Goal: Task Accomplishment & Management: Complete application form

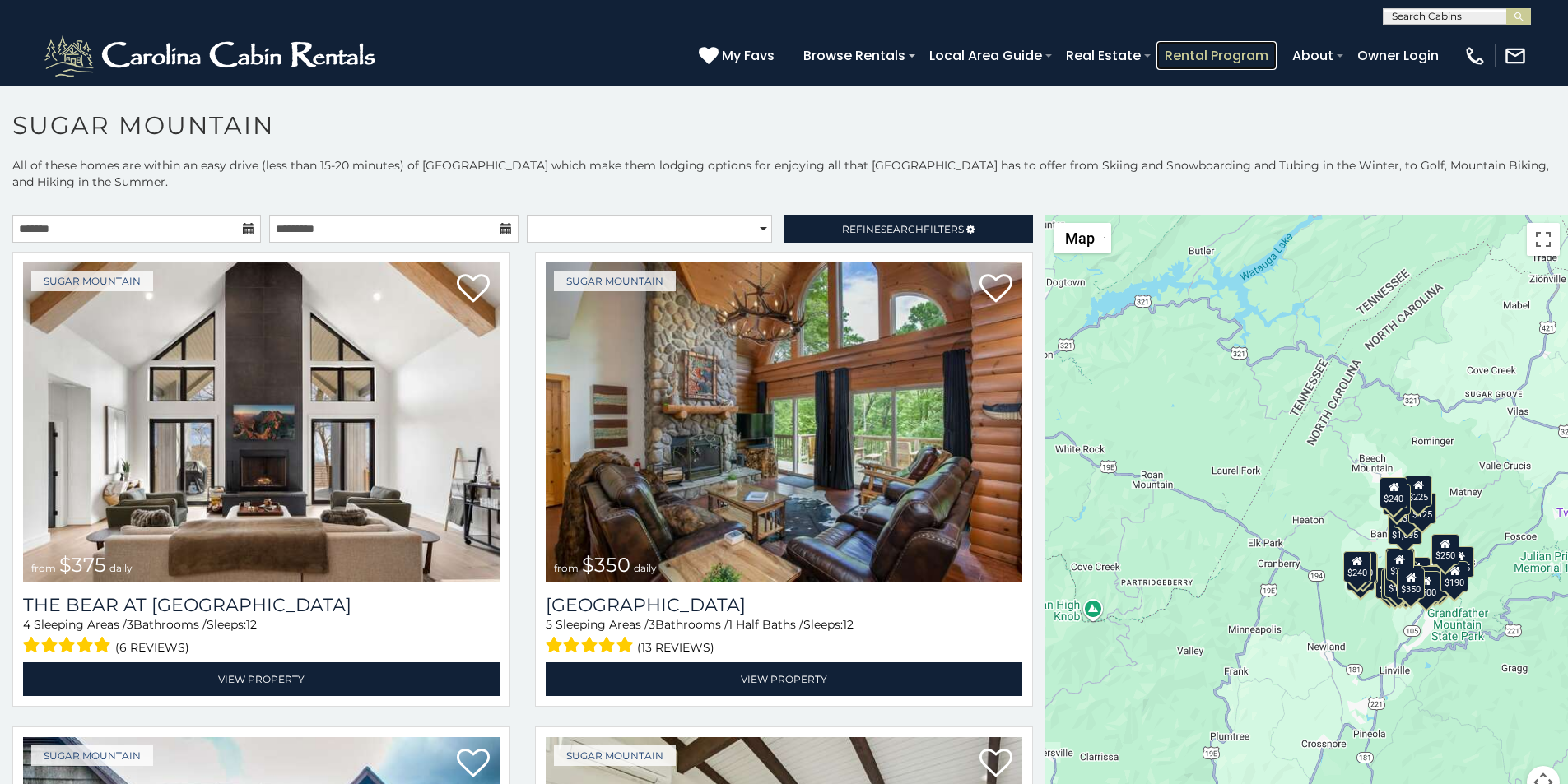
click at [1252, 46] on link "Rental Program" at bounding box center [1216, 55] width 121 height 29
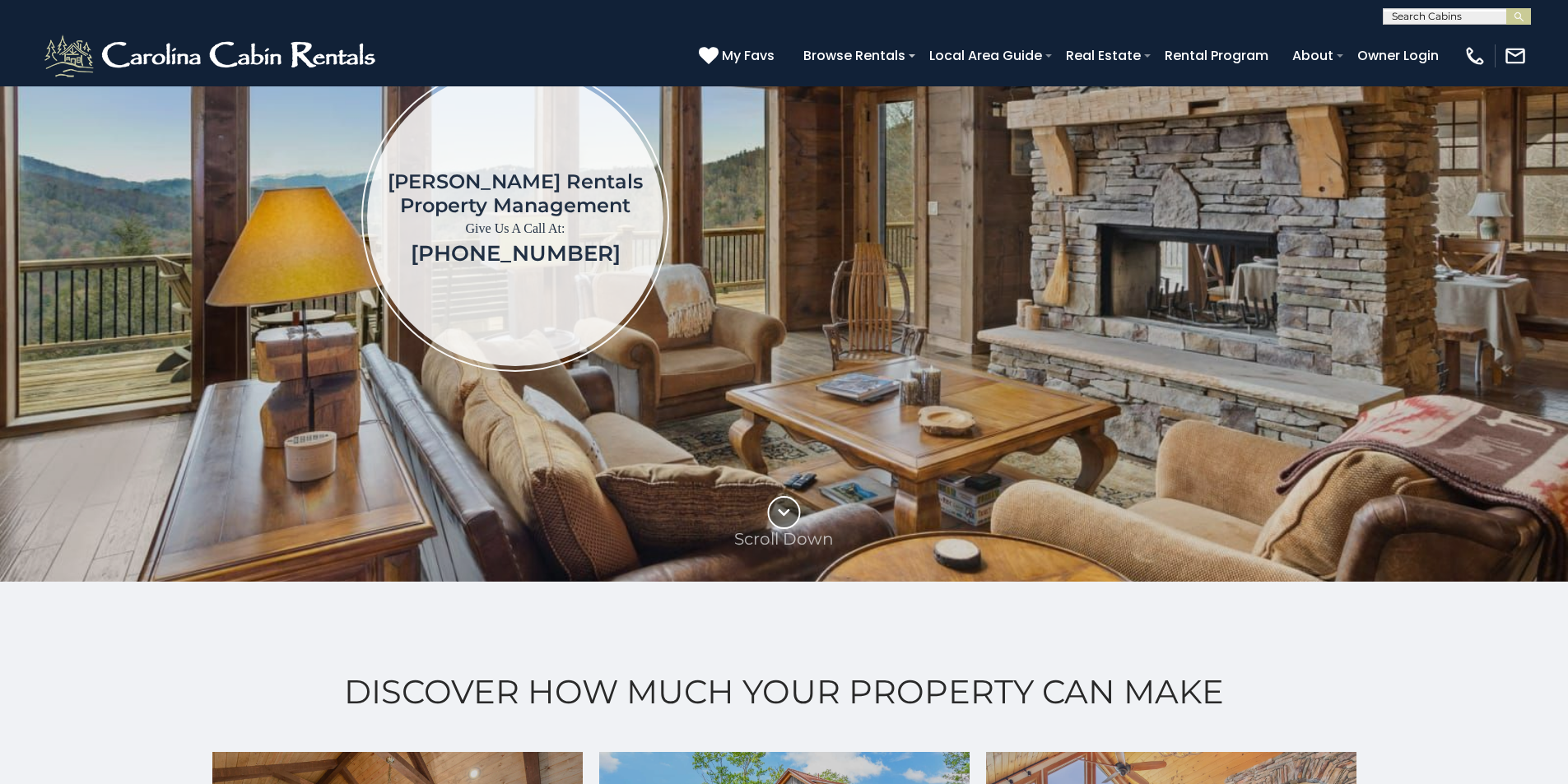
scroll to position [309, 0]
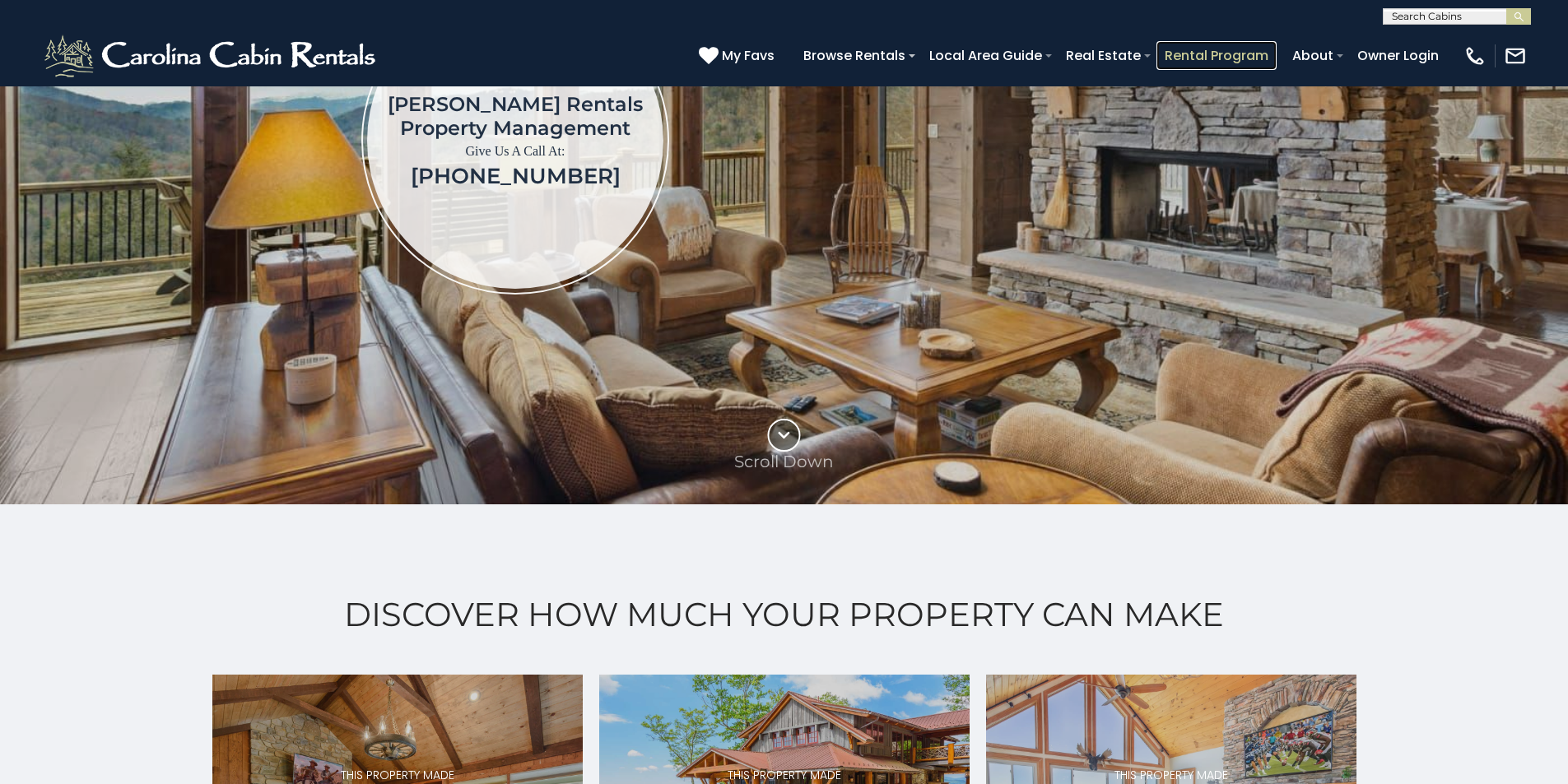
click at [1263, 48] on link "Rental Program" at bounding box center [1216, 55] width 121 height 29
click at [1519, 54] on link at bounding box center [1511, 56] width 32 height 23
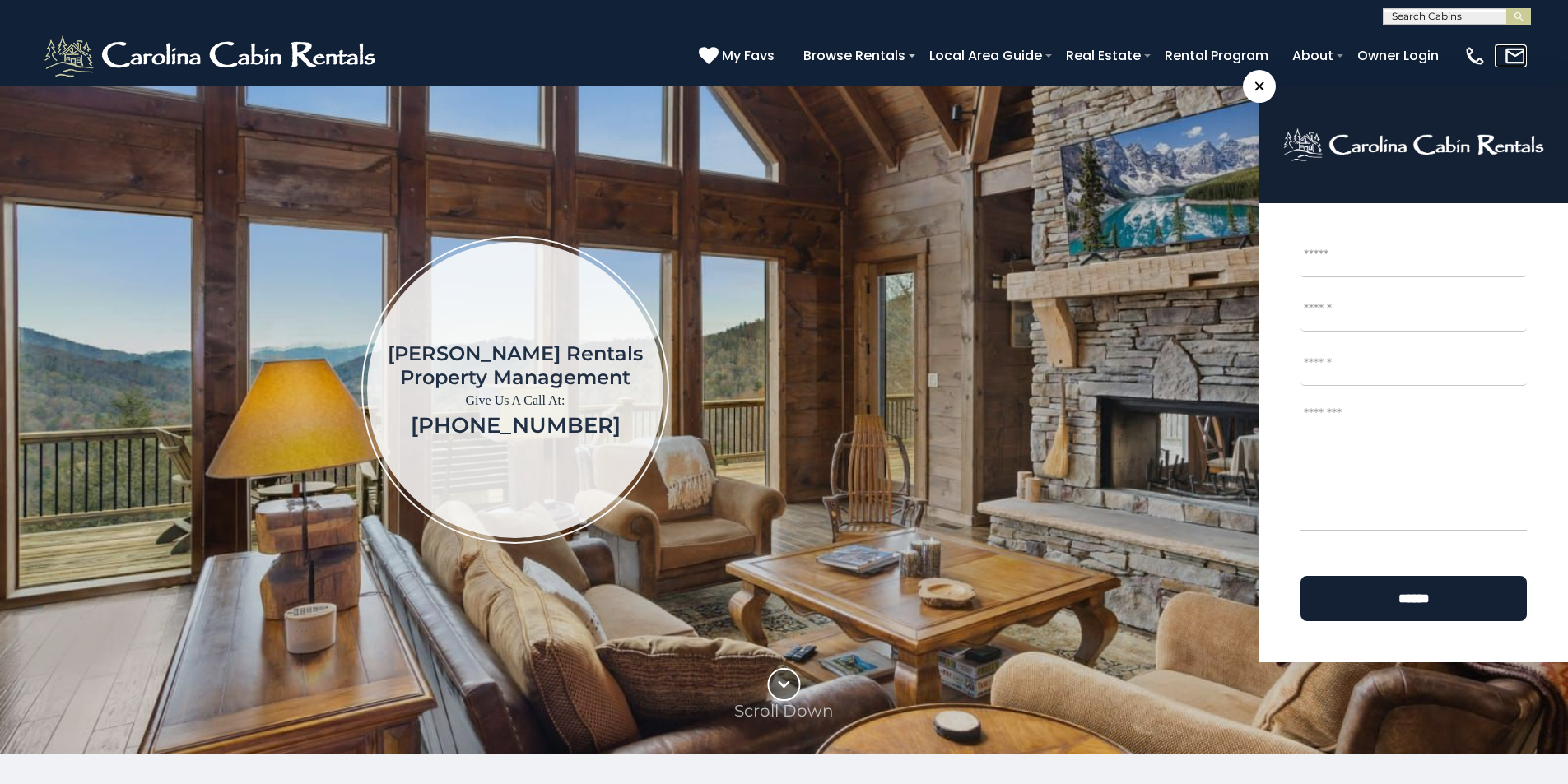
scroll to position [686, 0]
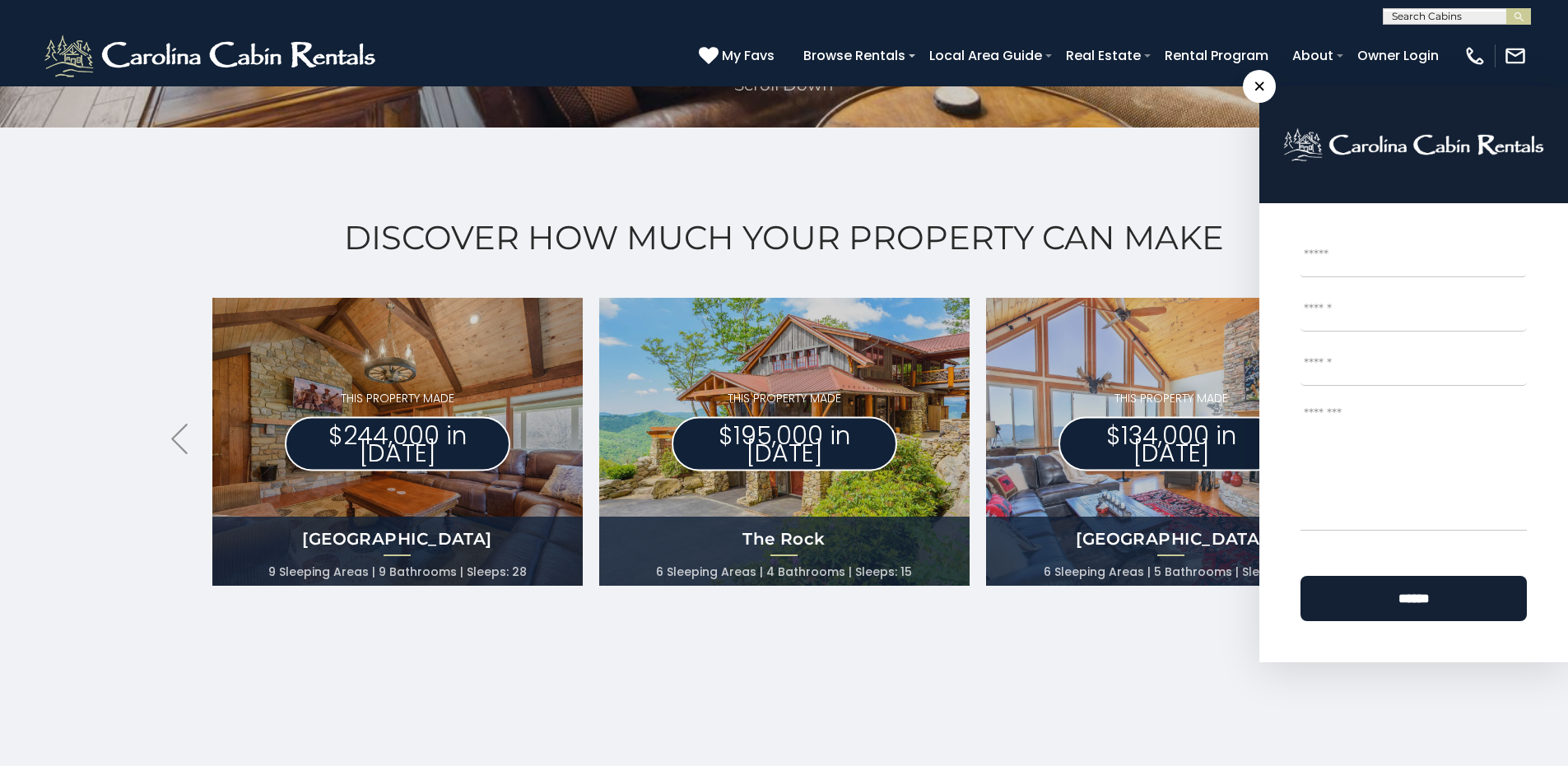
click at [1436, 500] on textarea "Message *" at bounding box center [1413, 464] width 226 height 131
type textarea "**"
click at [1523, 18] on img "submit" at bounding box center [1519, 17] width 13 height 13
